Goal: Transaction & Acquisition: Purchase product/service

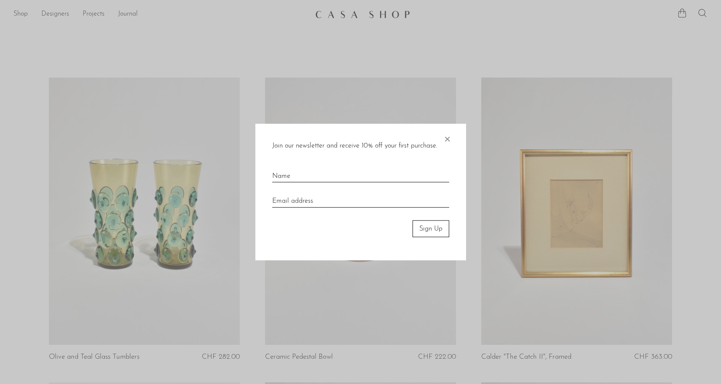
click at [445, 137] on span "×" at bounding box center [447, 136] width 8 height 27
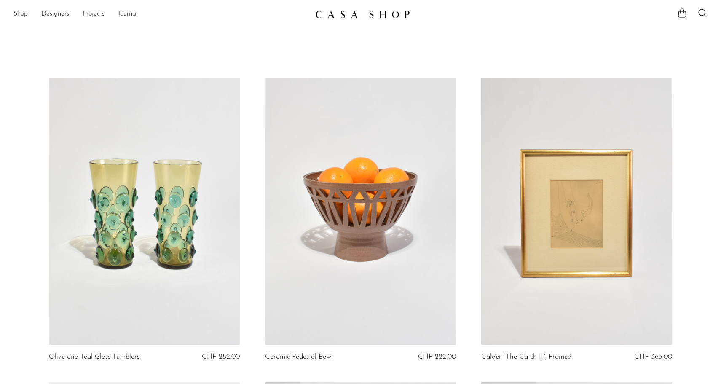
click at [87, 14] on link "Projects" at bounding box center [94, 14] width 22 height 11
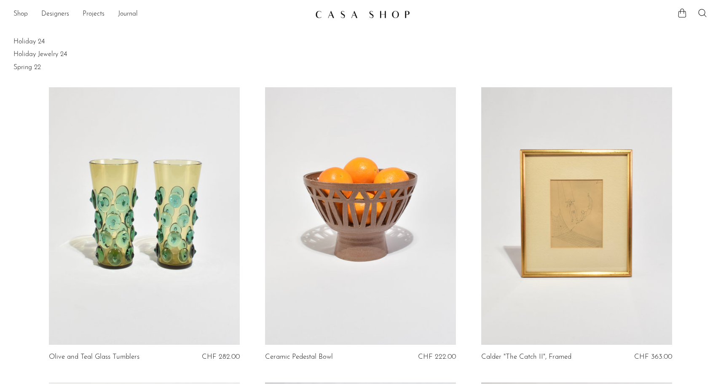
click at [117, 15] on ul "Shop Featured New Arrivals Bestsellers Coming Soon Jewelry Jewelry All Earrings…" at bounding box center [160, 14] width 295 height 14
click at [126, 14] on link "Journal" at bounding box center [128, 14] width 20 height 11
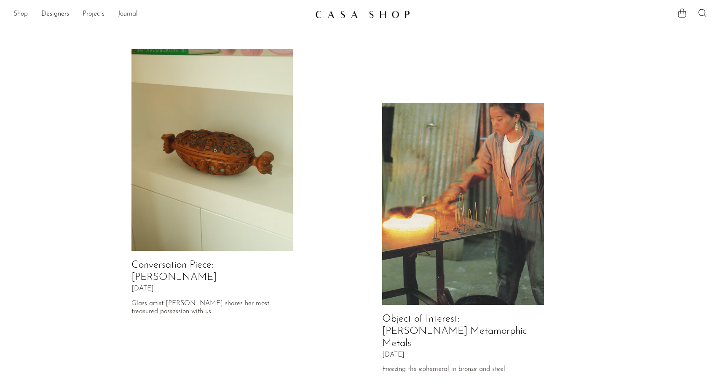
click at [17, 14] on link "Shop" at bounding box center [20, 14] width 14 height 11
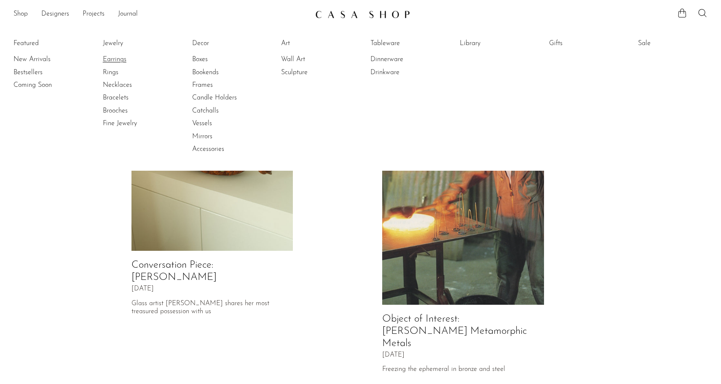
click at [114, 59] on link "Earrings" at bounding box center [134, 59] width 63 height 9
